Goal: Task Accomplishment & Management: Manage account settings

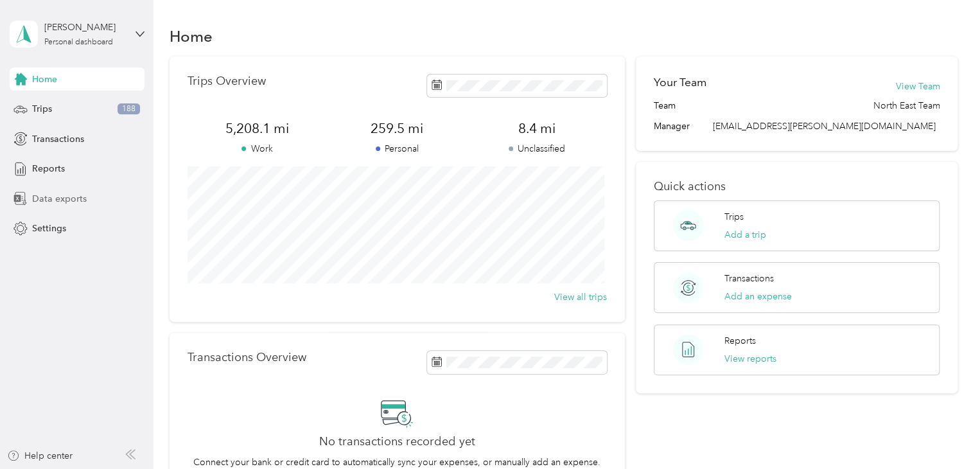
click at [66, 199] on span "Data exports" at bounding box center [59, 198] width 55 height 13
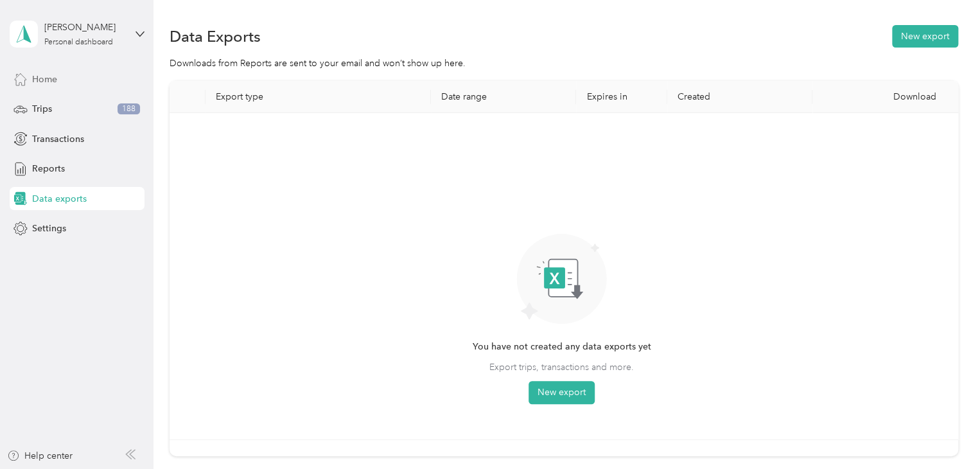
click at [50, 82] on span "Home" at bounding box center [44, 79] width 25 height 13
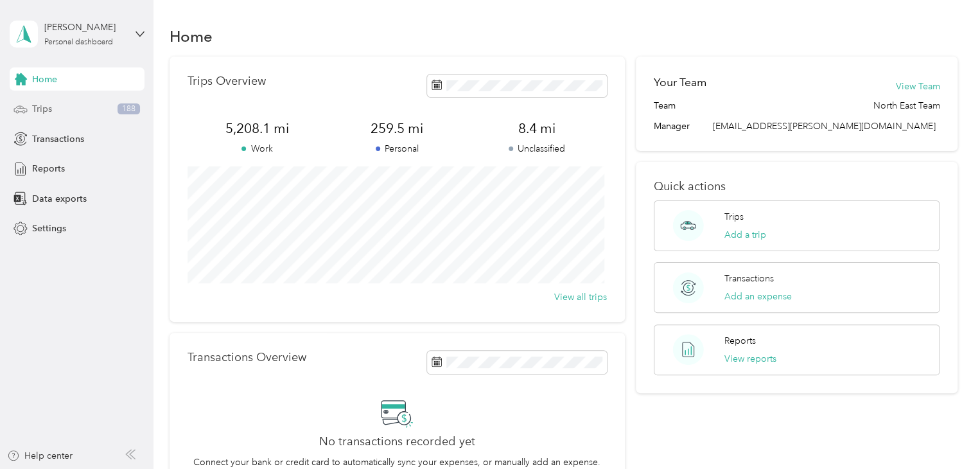
click at [38, 108] on span "Trips" at bounding box center [42, 108] width 20 height 13
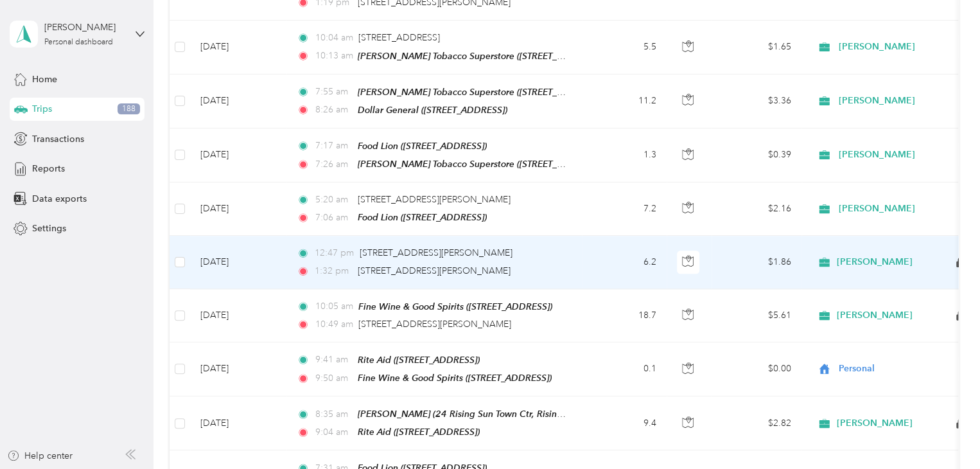
scroll to position [707, 0]
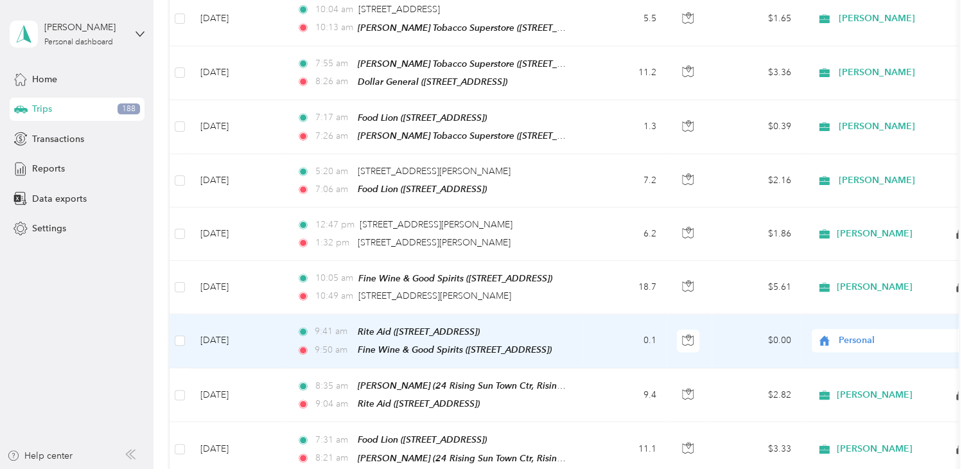
click at [863, 333] on span "Personal" at bounding box center [898, 340] width 118 height 14
click at [863, 350] on span "[PERSON_NAME]" at bounding box center [902, 350] width 119 height 13
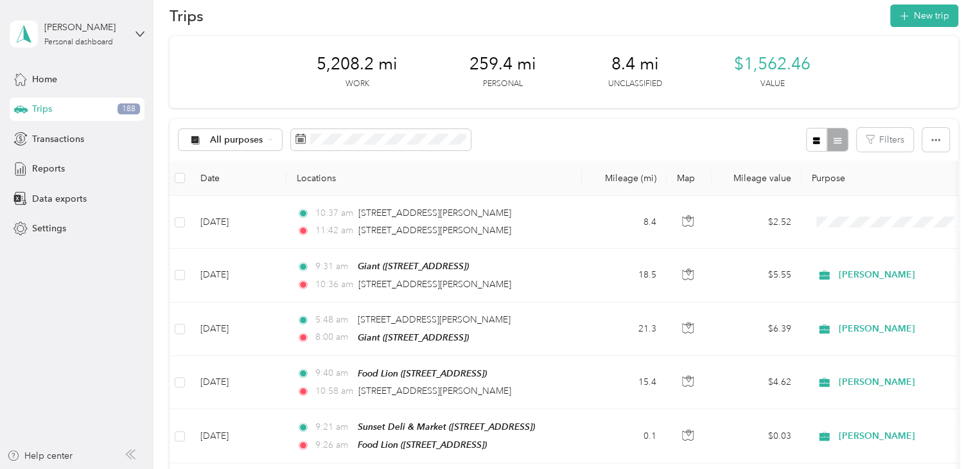
scroll to position [0, 0]
